Goal: Task Accomplishment & Management: Complete application form

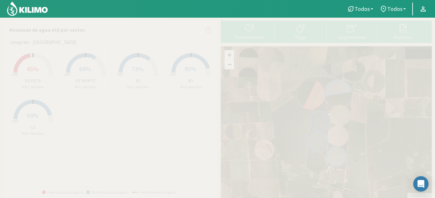
click at [30, 69] on span "45%" at bounding box center [33, 69] width 12 height 8
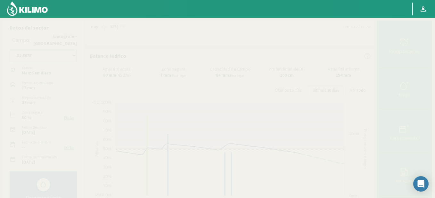
click at [73, 55] on select "A1 B2 C2 D1 NORTE D2 ESTE" at bounding box center [43, 55] width 67 height 13
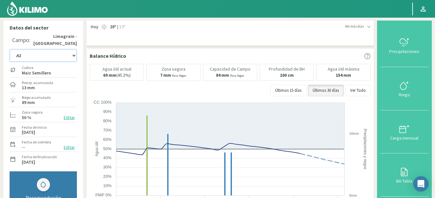
click at [10, 49] on select "A1 B2 C2 D1 NORTE D2 ESTE" at bounding box center [43, 55] width 67 height 13
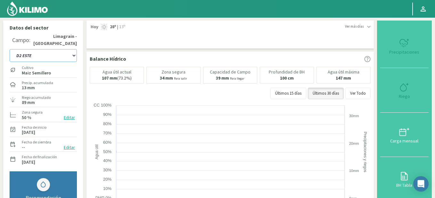
select select "5: Object"
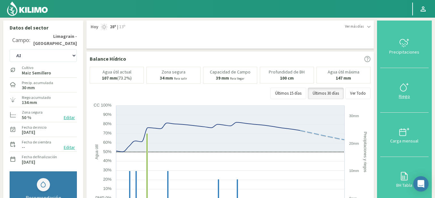
click at [402, 83] on icon at bounding box center [404, 87] width 10 height 10
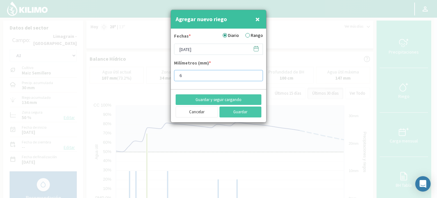
click at [255, 76] on input "6" at bounding box center [218, 75] width 89 height 11
type input "5"
click at [255, 76] on input "5" at bounding box center [218, 75] width 89 height 11
click at [257, 47] on icon at bounding box center [256, 48] width 6 height 6
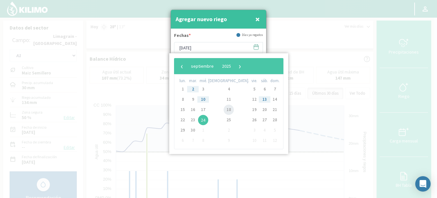
click at [224, 106] on span "18" at bounding box center [229, 109] width 10 height 10
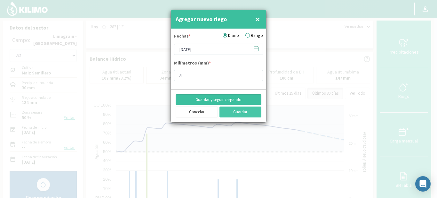
click at [213, 98] on button "Guardar y seguir cargando" at bounding box center [219, 99] width 86 height 11
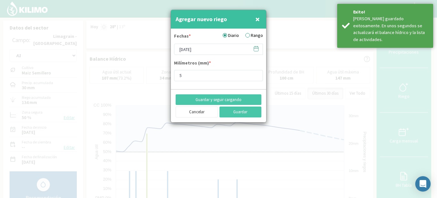
click at [256, 50] on icon at bounding box center [256, 48] width 6 height 6
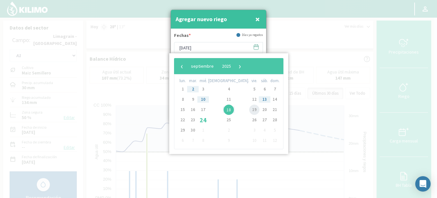
click at [249, 108] on span "19" at bounding box center [254, 109] width 10 height 10
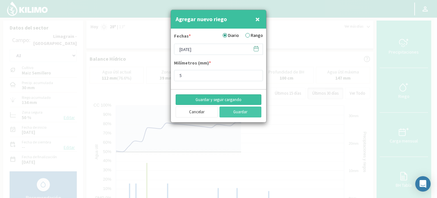
click at [228, 97] on button "Guardar y seguir cargando" at bounding box center [219, 99] width 86 height 11
click at [256, 50] on icon at bounding box center [256, 48] width 6 height 6
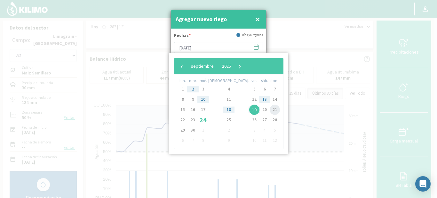
click at [270, 107] on span "21" at bounding box center [275, 109] width 10 height 10
type input "[DATE]"
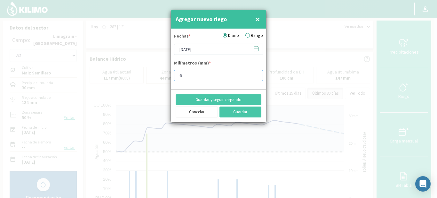
click at [255, 73] on input "6" at bounding box center [218, 75] width 89 height 11
type input "7"
click at [254, 73] on input "7" at bounding box center [218, 75] width 89 height 11
click at [224, 100] on button "Guardar y seguir cargando" at bounding box center [219, 99] width 86 height 11
click at [256, 48] on icon at bounding box center [256, 48] width 6 height 6
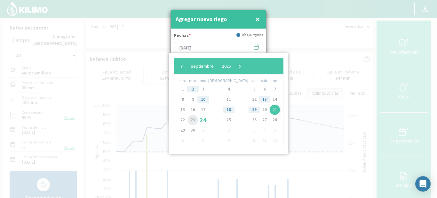
click at [195, 118] on span "23" at bounding box center [193, 120] width 10 height 10
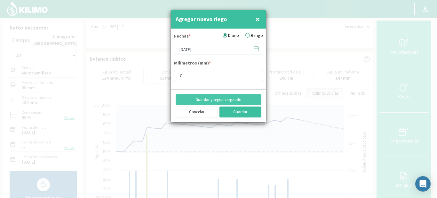
click at [228, 108] on button "Guardar" at bounding box center [241, 111] width 42 height 11
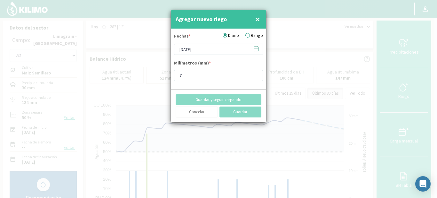
type input "[DATE]"
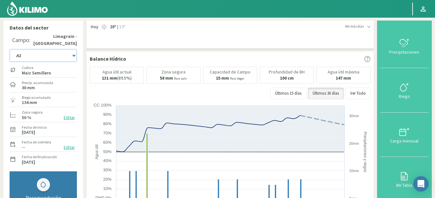
click at [73, 56] on select "A1 B2 C2 D1 NORTE D2 ESTE" at bounding box center [43, 55] width 67 height 13
click at [10, 49] on select "A1 B2 C2 D1 NORTE D2 ESTE" at bounding box center [43, 55] width 67 height 13
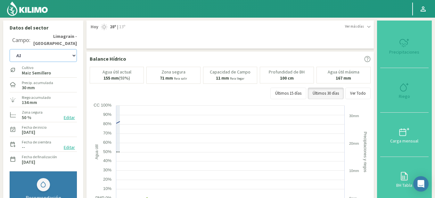
select select "11: Object"
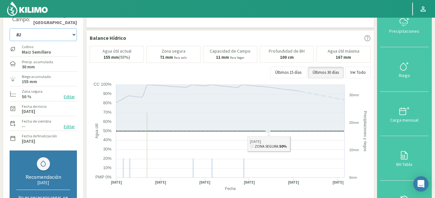
scroll to position [32, 0]
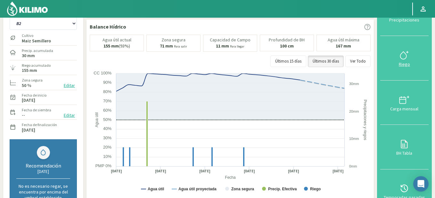
click at [395, 58] on div at bounding box center [404, 55] width 45 height 10
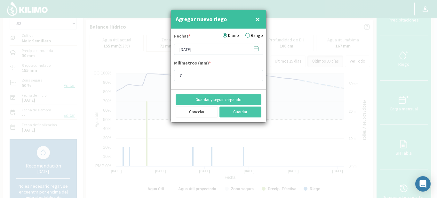
click at [257, 48] on icon at bounding box center [256, 48] width 6 height 6
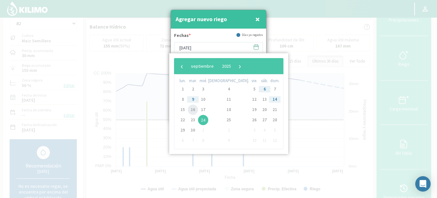
click at [198, 109] on span "16" at bounding box center [193, 109] width 10 height 10
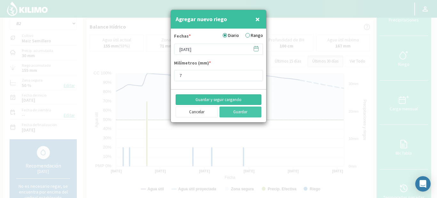
click at [211, 98] on button "Guardar y seguir cargando" at bounding box center [219, 99] width 86 height 11
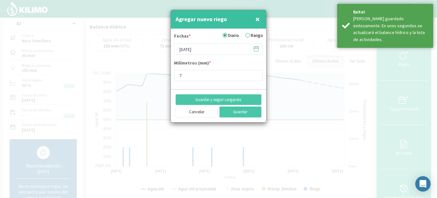
click at [256, 49] on icon at bounding box center [256, 48] width 6 height 6
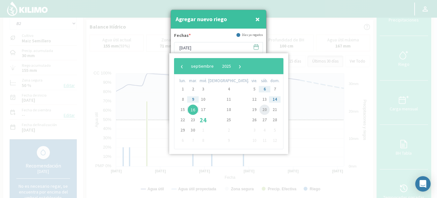
click at [260, 108] on span "20" at bounding box center [265, 109] width 10 height 10
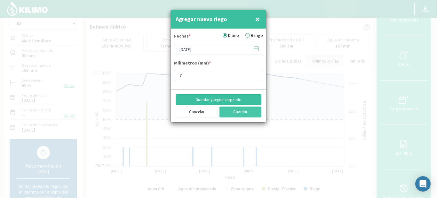
click at [227, 99] on button "Guardar y seguir cargando" at bounding box center [219, 99] width 86 height 11
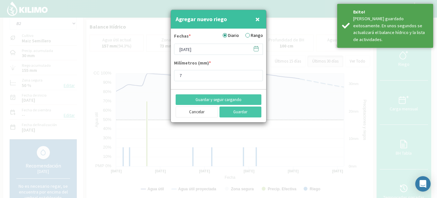
click at [257, 50] on icon at bounding box center [256, 48] width 6 height 6
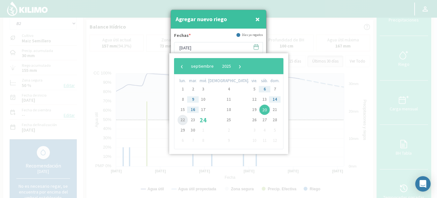
click at [184, 120] on span "22" at bounding box center [183, 120] width 10 height 10
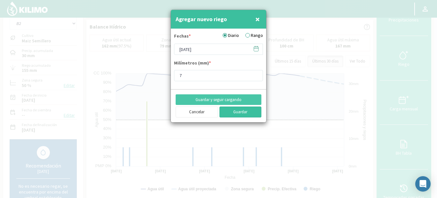
click at [237, 110] on button "Guardar" at bounding box center [241, 111] width 42 height 11
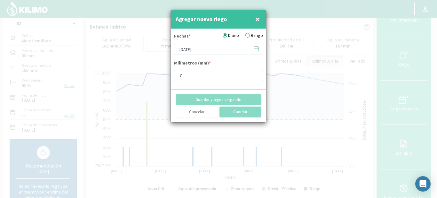
type input "[DATE]"
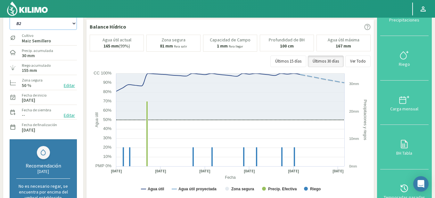
click at [73, 24] on select "A1 B2 C2 D1 NORTE D2 ESTE" at bounding box center [43, 23] width 67 height 13
click at [10, 17] on select "A1 B2 C2 D1 NORTE D2 ESTE" at bounding box center [43, 23] width 67 height 13
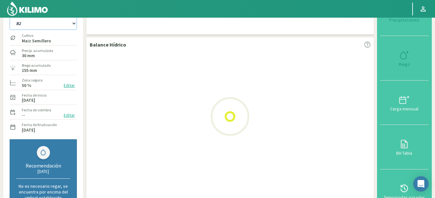
select select "17: Object"
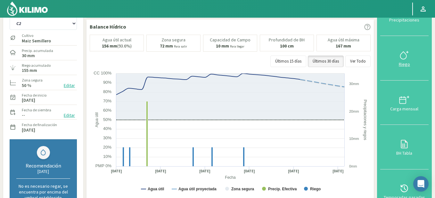
click at [403, 59] on icon at bounding box center [403, 55] width 6 height 7
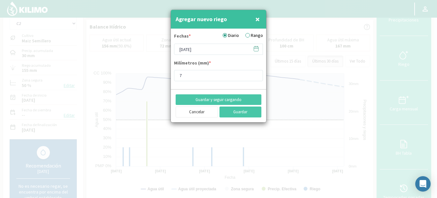
click at [256, 50] on icon at bounding box center [256, 48] width 6 height 6
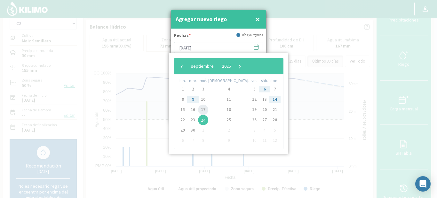
click at [205, 107] on span "17" at bounding box center [203, 109] width 10 height 10
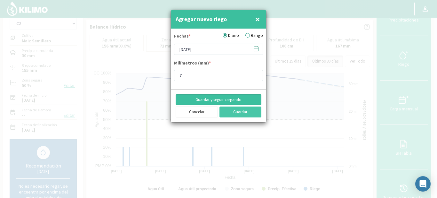
click at [206, 96] on button "Guardar y seguir cargando" at bounding box center [219, 99] width 86 height 11
click at [257, 47] on icon at bounding box center [256, 48] width 6 height 6
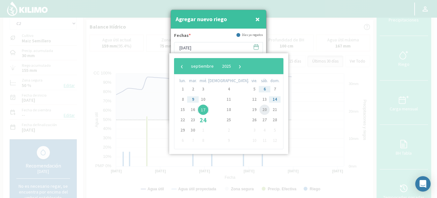
click at [260, 108] on span "20" at bounding box center [265, 109] width 10 height 10
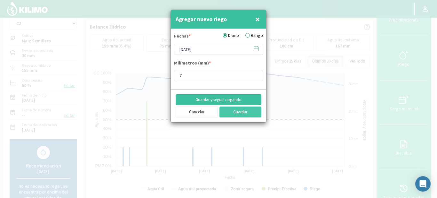
click at [238, 98] on button "Guardar y seguir cargando" at bounding box center [219, 99] width 86 height 11
click at [257, 49] on icon at bounding box center [256, 48] width 6 height 6
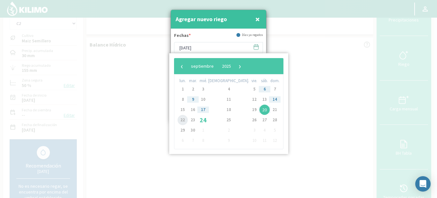
click at [183, 119] on span "22" at bounding box center [183, 120] width 10 height 10
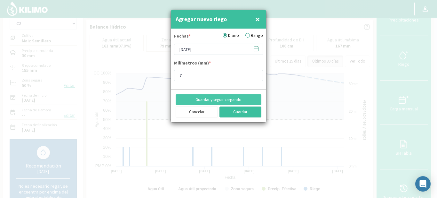
click at [236, 110] on button "Guardar" at bounding box center [241, 111] width 42 height 11
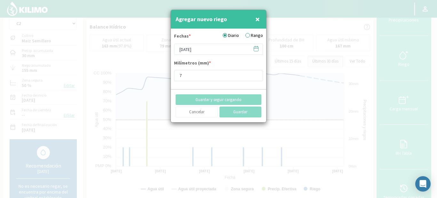
type input "[DATE]"
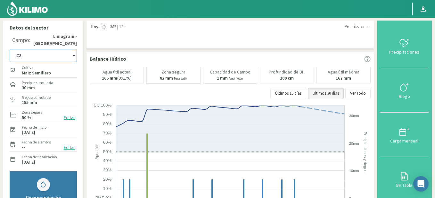
click at [75, 55] on select "A1 B2 C2 D1 NORTE D2 ESTE" at bounding box center [43, 55] width 67 height 13
click at [10, 49] on select "A1 B2 C2 D1 NORTE D2 ESTE" at bounding box center [43, 55] width 67 height 13
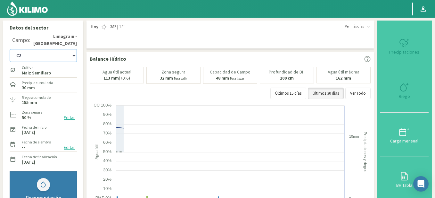
select select "23: Object"
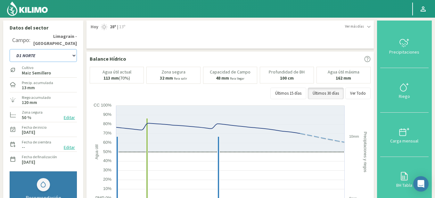
scroll to position [32, 0]
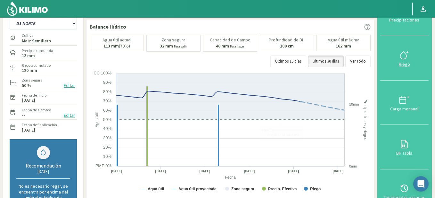
click at [406, 56] on icon at bounding box center [403, 55] width 6 height 7
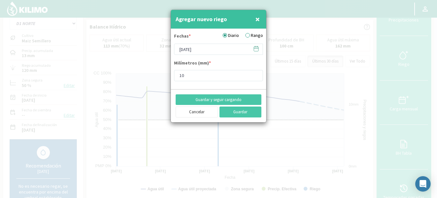
click at [256, 49] on icon at bounding box center [256, 48] width 6 height 6
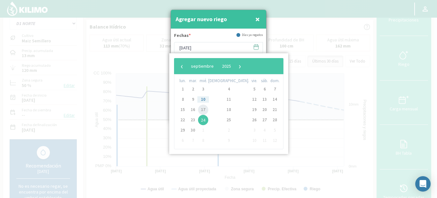
click at [207, 109] on span "17" at bounding box center [203, 109] width 10 height 10
type input "[DATE]"
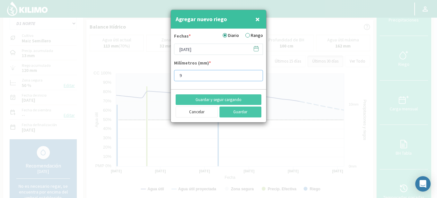
click at [255, 77] on input "9" at bounding box center [218, 75] width 89 height 11
click at [255, 77] on input "8" at bounding box center [218, 75] width 89 height 11
type input "7"
click at [255, 77] on input "7" at bounding box center [218, 75] width 89 height 11
click at [224, 98] on button "Guardar y seguir cargando" at bounding box center [219, 99] width 86 height 11
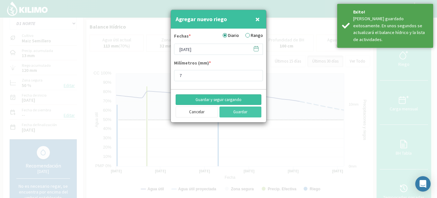
click at [232, 98] on button "Guardar y seguir cargando" at bounding box center [219, 99] width 86 height 11
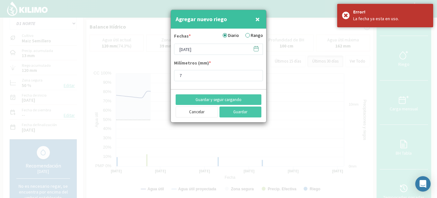
click at [254, 48] on icon at bounding box center [256, 48] width 6 height 6
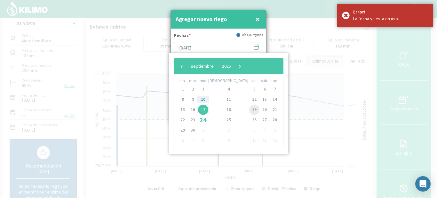
click at [249, 110] on span "19" at bounding box center [254, 109] width 10 height 10
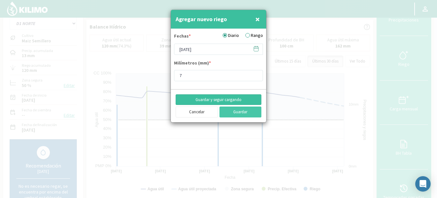
click at [216, 96] on button "Guardar y seguir cargando" at bounding box center [219, 99] width 86 height 11
click at [255, 49] on icon at bounding box center [256, 48] width 6 height 6
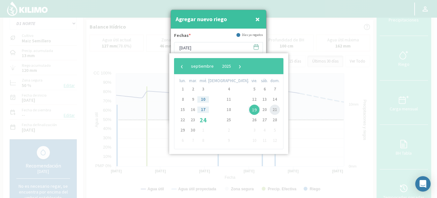
click at [270, 108] on span "21" at bounding box center [275, 109] width 10 height 10
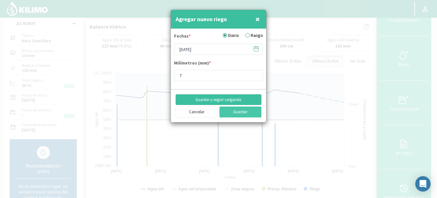
click at [229, 96] on button "Guardar y seguir cargando" at bounding box center [219, 99] width 86 height 11
click at [256, 47] on icon at bounding box center [256, 48] width 6 height 6
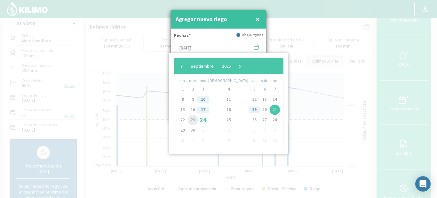
click at [195, 118] on span "23" at bounding box center [193, 120] width 10 height 10
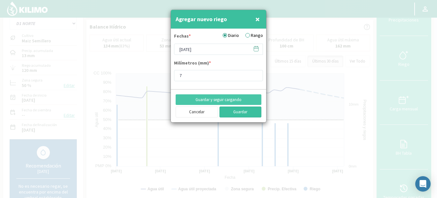
click at [234, 109] on button "Guardar" at bounding box center [241, 111] width 42 height 11
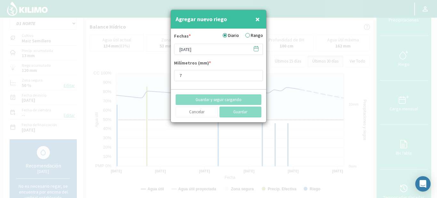
type input "[DATE]"
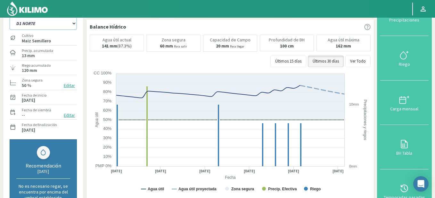
click at [74, 22] on select "A1 B2 C2 D1 NORTE D2 ESTE" at bounding box center [43, 23] width 67 height 13
click at [10, 17] on select "A1 B2 C2 D1 NORTE D2 ESTE" at bounding box center [43, 23] width 67 height 13
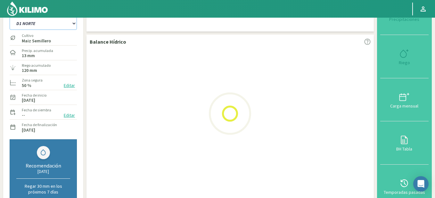
select select "29: Object"
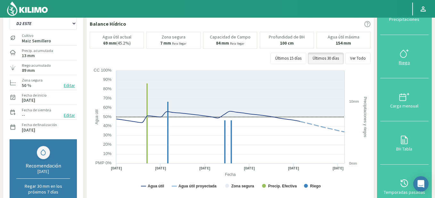
click at [396, 60] on div "Riego" at bounding box center [404, 62] width 45 height 4
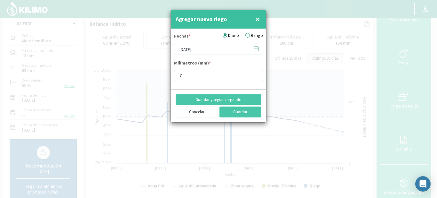
click at [256, 50] on icon at bounding box center [256, 48] width 6 height 6
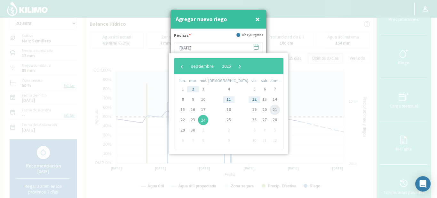
click at [270, 108] on span "21" at bounding box center [275, 109] width 10 height 10
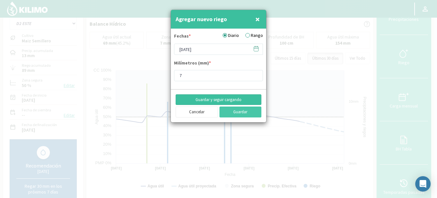
click at [223, 97] on button "Guardar y seguir cargando" at bounding box center [219, 99] width 86 height 11
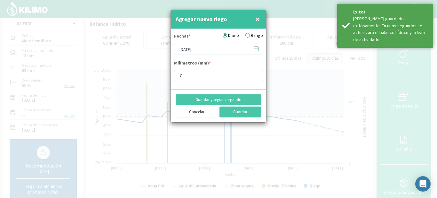
click at [255, 49] on icon at bounding box center [256, 48] width 6 height 6
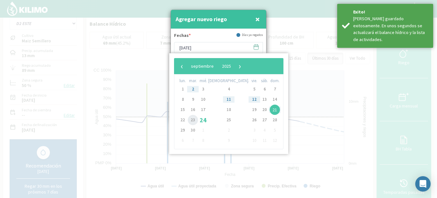
click at [195, 118] on span "23" at bounding box center [193, 120] width 10 height 10
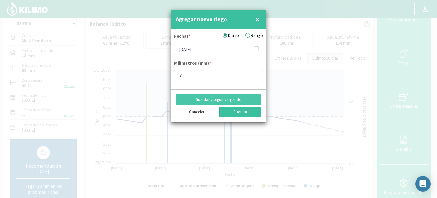
click at [234, 111] on button "Guardar" at bounding box center [241, 111] width 42 height 11
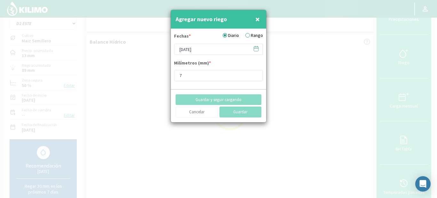
type input "[DATE]"
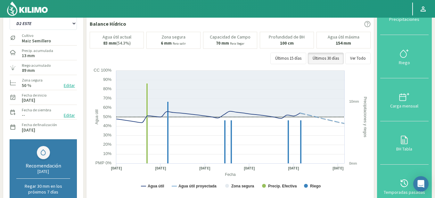
click at [28, 9] on img at bounding box center [27, 8] width 42 height 15
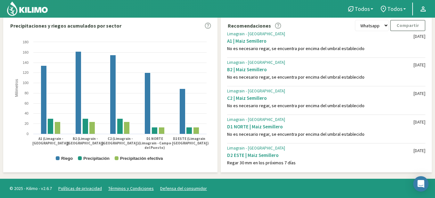
scroll to position [5, 0]
